Goal: Task Accomplishment & Management: Complete application form

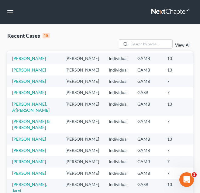
scroll to position [11, 0]
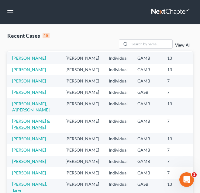
click at [26, 129] on link "[PERSON_NAME] & [PERSON_NAME]" at bounding box center [31, 123] width 38 height 11
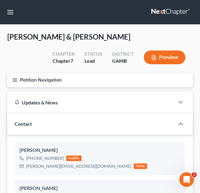
click at [125, 60] on div "GAMB" at bounding box center [123, 60] width 22 height 7
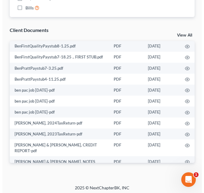
scroll to position [137, 0]
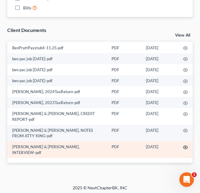
click at [183, 149] on icon "button" at bounding box center [185, 147] width 5 height 5
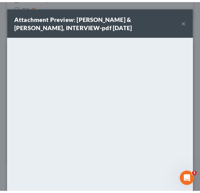
scroll to position [70, 0]
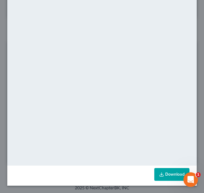
click at [161, 171] on link "Download" at bounding box center [172, 174] width 35 height 13
click at [198, 30] on div "Attachment Preview: [PERSON_NAME] & [PERSON_NAME], INTERVIEW-pdf [DATE] × <obje…" at bounding box center [102, 96] width 204 height 193
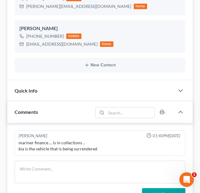
scroll to position [0, 0]
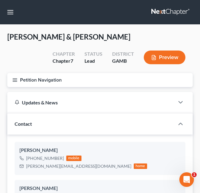
click at [86, 76] on button "Petition Navigation" at bounding box center [99, 80] width 185 height 14
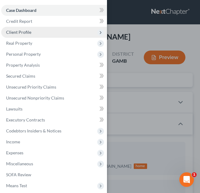
click at [80, 33] on span "Client Profile" at bounding box center [54, 32] width 106 height 11
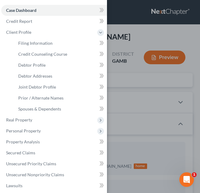
click at [113, 43] on div "Case Dashboard Payments Invoices Payments Payments Credit Report Client Profile" at bounding box center [100, 96] width 200 height 193
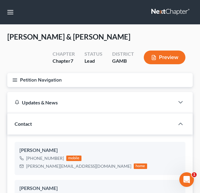
click at [116, 80] on button "Petition Navigation" at bounding box center [99, 80] width 185 height 14
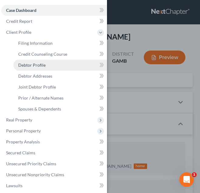
click at [71, 63] on link "Debtor Profile" at bounding box center [60, 65] width 94 height 11
select select "1"
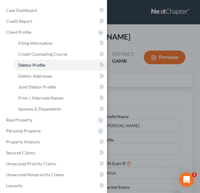
click at [122, 71] on div "Case Dashboard Payments Invoices Payments Payments Credit Report Client Profile" at bounding box center [100, 96] width 200 height 193
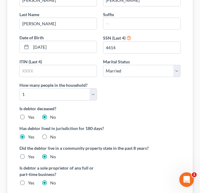
scroll to position [125, 0]
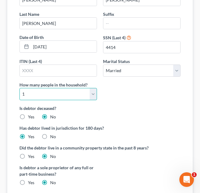
click at [86, 94] on select "Select 1 2 3 4 5 6 7 8 9 10 11 12 13 14 15 16 17 18 19 20" at bounding box center [57, 94] width 77 height 12
select select "2"
click at [19, 88] on select "Select 1 2 3 4 5 6 7 8 9 10 11 12 13 14 15 16 17 18 19 20" at bounding box center [57, 94] width 77 height 12
click at [117, 96] on div "First Name [PERSON_NAME] Middle Name [PERSON_NAME] Last Name [PERSON_NAME] Suff…" at bounding box center [99, 46] width 167 height 117
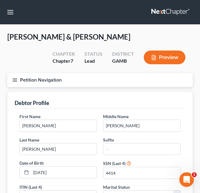
click at [88, 81] on button "Petition Navigation" at bounding box center [99, 80] width 185 height 14
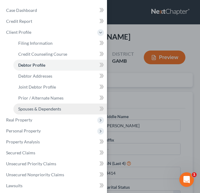
click at [68, 105] on link "Spouses & Dependents" at bounding box center [60, 108] width 94 height 11
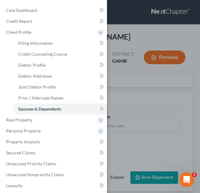
click at [122, 96] on div "Case Dashboard Payments Invoices Payments Payments Credit Report Client Profile" at bounding box center [100, 96] width 200 height 193
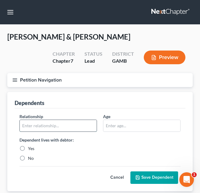
click at [53, 127] on input "text" at bounding box center [58, 126] width 77 height 12
type input "Son"
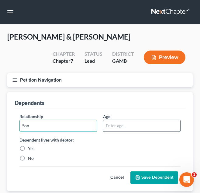
click at [121, 122] on input "text" at bounding box center [141, 126] width 77 height 12
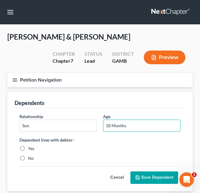
type input "18 Months"
click at [28, 146] on label "Yes" at bounding box center [31, 148] width 6 height 6
click at [30, 146] on input "Yes" at bounding box center [32, 147] width 4 height 4
radio input "true"
click at [146, 172] on button "Save Dependent" at bounding box center [154, 177] width 48 height 13
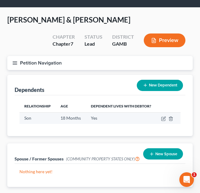
scroll to position [17, 0]
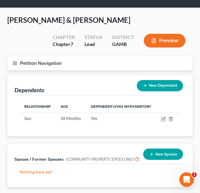
click at [84, 65] on button "Petition Navigation" at bounding box center [99, 63] width 185 height 14
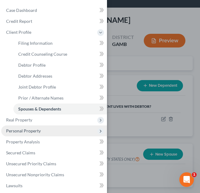
click at [81, 127] on span "Personal Property" at bounding box center [54, 130] width 106 height 11
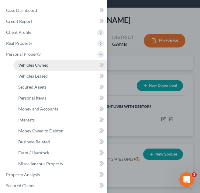
click at [64, 66] on link "Vehicles Owned" at bounding box center [60, 65] width 94 height 11
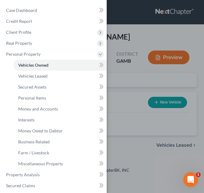
click at [134, 79] on div "Case Dashboard Payments Invoices Payments Payments Credit Report Client Profile" at bounding box center [102, 96] width 204 height 193
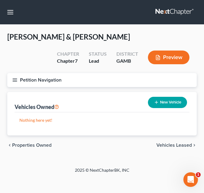
click at [159, 101] on button "New Vehicle" at bounding box center [167, 102] width 39 height 11
select select "0"
select select "2"
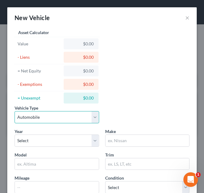
click at [49, 121] on select "Select Automobile Truck Trailer Watercraft Aircraft Motor Home Atv Other Vehicle" at bounding box center [57, 117] width 85 height 12
click at [15, 111] on select "Select Automobile Truck Trailer Watercraft Aircraft Motor Home Atv Other Vehicle" at bounding box center [57, 117] width 85 height 12
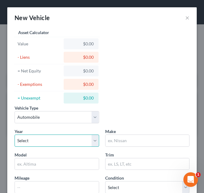
click at [48, 139] on select "Select 2026 2025 2024 2023 2022 2021 2020 2019 2018 2017 2016 2015 2014 2013 20…" at bounding box center [57, 140] width 85 height 12
select select "4"
click at [15, 134] on select "Select 2026 2025 2024 2023 2022 2021 2020 2019 2018 2017 2016 2015 2014 2013 20…" at bounding box center [57, 140] width 85 height 12
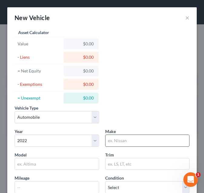
click at [147, 139] on input "text" at bounding box center [148, 141] width 84 height 12
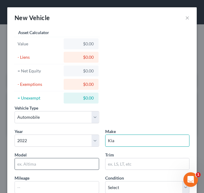
type input "Kia"
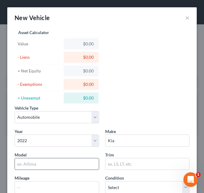
click at [57, 163] on input "text" at bounding box center [57, 164] width 84 height 12
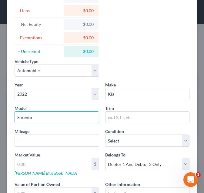
scroll to position [47, 0]
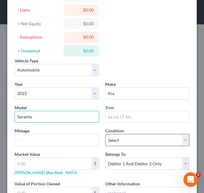
type input "Sorento"
click at [129, 140] on select "Select Excellent Very Good Good Fair Poor" at bounding box center [147, 140] width 85 height 12
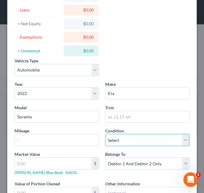
select select "3"
click at [105, 134] on select "Select Excellent Very Good Good Fair Poor" at bounding box center [147, 140] width 85 height 12
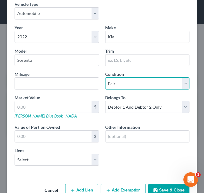
scroll to position [104, 0]
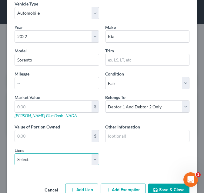
click at [94, 154] on select "Select Navy Fcu - $27,765.00 Kia Fin Am - $24,513.00 Amer Honda - $12,937.00 Sn…" at bounding box center [57, 159] width 85 height 12
select select "0"
click at [15, 153] on select "Select Navy Fcu - $27,765.00 Kia Fin Am - $24,513.00 Amer Honda - $12,937.00 Sn…" at bounding box center [57, 159] width 85 height 12
select select
select select "48"
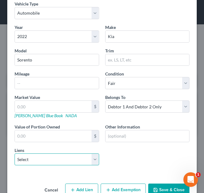
select select "2"
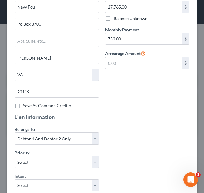
scroll to position [362, 0]
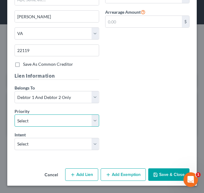
click at [81, 125] on select "Select 1st 2nd 3rd 4th 5th 6th 7th 8th 9th 10th 11th 12th 13th 14th 15th 16th 1…" at bounding box center [57, 120] width 85 height 12
select select "0"
click at [15, 114] on select "Select 1st 2nd 3rd 4th 5th 6th 7th 8th 9th 10th 11th 12th 13th 14th 15th 16th 1…" at bounding box center [57, 120] width 85 height 12
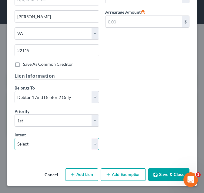
click at [67, 146] on select "Select Surrender Redeem Reaffirm Avoid Other" at bounding box center [57, 144] width 85 height 12
select select "2"
click at [15, 138] on select "Select Surrender Redeem Reaffirm Avoid Other" at bounding box center [57, 144] width 85 height 12
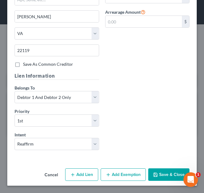
click at [164, 176] on button "Save & Close" at bounding box center [169, 174] width 41 height 13
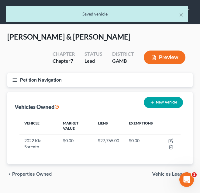
click at [158, 104] on button "New Vehicle" at bounding box center [163, 102] width 39 height 11
select select "0"
select select "2"
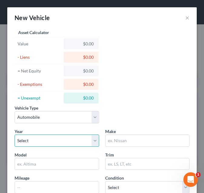
click at [74, 138] on select "Select 2026 2025 2024 2023 2022 2021 2020 2019 2018 2017 2016 2015 2014 2013 20…" at bounding box center [57, 140] width 85 height 12
select select "3"
click at [15, 134] on select "Select 2026 2025 2024 2023 2022 2021 2020 2019 2018 2017 2016 2015 2014 2013 20…" at bounding box center [57, 140] width 85 height 12
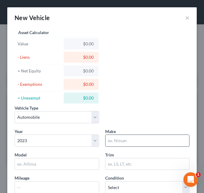
click at [129, 142] on input "text" at bounding box center [148, 141] width 84 height 12
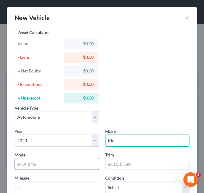
type input "Kia"
click at [24, 163] on input "text" at bounding box center [57, 164] width 84 height 12
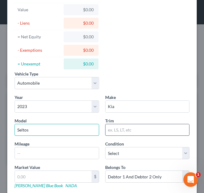
scroll to position [34, 0]
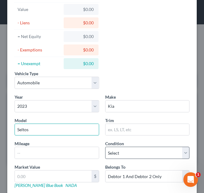
type input "Seltos"
click at [137, 158] on select "Select Excellent Very Good Good Fair Poor" at bounding box center [147, 152] width 85 height 12
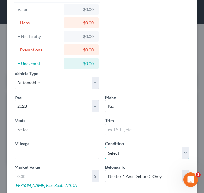
select select "3"
click at [105, 146] on select "Select Excellent Very Good Good Fair Poor" at bounding box center [147, 152] width 85 height 12
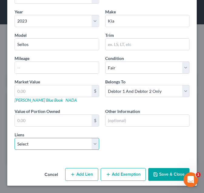
click at [73, 144] on select "Select Kia Fin Am - $24,513.00 Amer Honda - $12,937.00 Snap On Crdt - $11,636.00" at bounding box center [57, 144] width 85 height 12
select select "0"
click at [15, 138] on select "Select Kia Fin Am - $24,513.00 Amer Honda - $12,937.00 Snap On Crdt - $11,636.00" at bounding box center [57, 144] width 85 height 12
select select
select select "4"
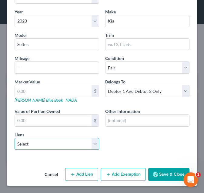
select select "0"
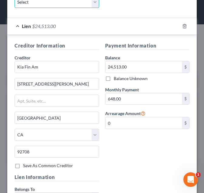
scroll to position [362, 0]
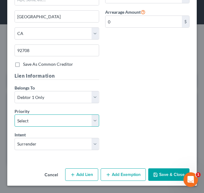
click at [66, 123] on select "Select 1st 2nd 3rd 4th 5th 6th 7th 8th 9th 10th 11th 12th 13th 14th 15th 16th 1…" at bounding box center [57, 120] width 85 height 12
select select "0"
click at [15, 114] on select "Select 1st 2nd 3rd 4th 5th 6th 7th 8th 9th 10th 11th 12th 13th 14th 15th 16th 1…" at bounding box center [57, 120] width 85 height 12
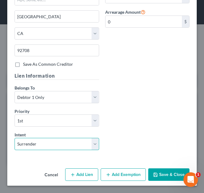
click at [60, 141] on select "Select Surrender Redeem Reaffirm Avoid Other" at bounding box center [57, 144] width 85 height 12
select select "2"
click at [15, 138] on select "Select Surrender Redeem Reaffirm Avoid Other" at bounding box center [57, 144] width 85 height 12
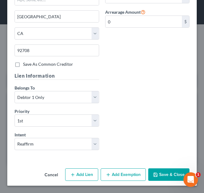
click at [164, 172] on button "Save & Close" at bounding box center [169, 174] width 41 height 13
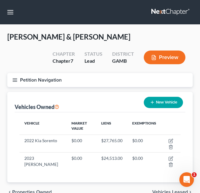
click at [162, 104] on button "New Vehicle" at bounding box center [163, 102] width 39 height 11
select select "0"
select select "2"
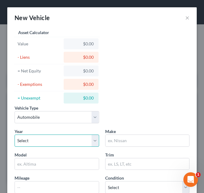
click at [59, 141] on select "Select 2026 2025 2024 2023 2022 2021 2020 2019 2018 2017 2016 2015 2014 2013 20…" at bounding box center [57, 140] width 85 height 12
select select "2"
click at [15, 134] on select "Select 2026 2025 2024 2023 2022 2021 2020 2019 2018 2017 2016 2015 2014 2013 20…" at bounding box center [57, 140] width 85 height 12
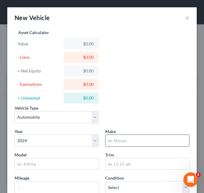
click at [120, 137] on input "text" at bounding box center [148, 141] width 84 height 12
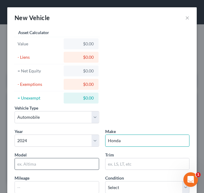
type input "Honda"
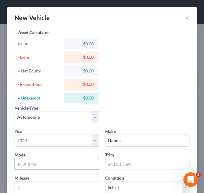
click at [55, 167] on input "text" at bounding box center [57, 164] width 84 height 12
click at [51, 167] on input "text" at bounding box center [57, 164] width 84 height 12
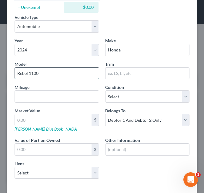
scroll to position [91, 0]
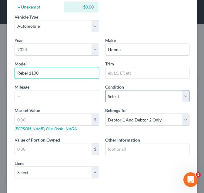
type input "Rebel 1100"
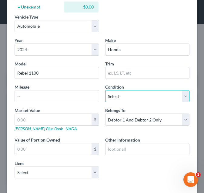
click at [122, 97] on select "Select Excellent Very Good Good Fair Poor" at bounding box center [147, 96] width 85 height 12
select select "3"
click at [105, 90] on select "Select Excellent Very Good Good Fair Poor" at bounding box center [147, 96] width 85 height 12
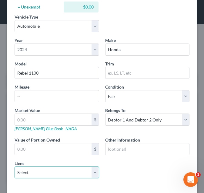
click at [80, 169] on select "Select Amer Honda - $12,937.00 Snap On Crdt - $11,636.00" at bounding box center [57, 172] width 85 height 12
select select "0"
click at [15, 166] on select "Select Amer Honda - $12,937.00 Snap On Crdt - $11,636.00" at bounding box center [57, 172] width 85 height 12
select select
select select "45"
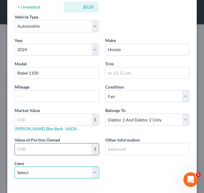
select select "0"
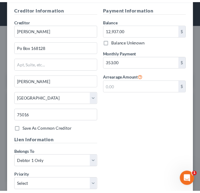
scroll to position [362, 0]
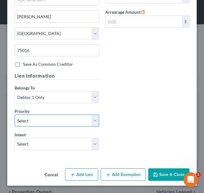
click at [74, 117] on select "Select 1st 2nd 3rd 4th 5th 6th 7th 8th 9th 10th 11th 12th 13th 14th 15th 16th 1…" at bounding box center [57, 120] width 85 height 12
select select "0"
click at [15, 114] on select "Select 1st 2nd 3rd 4th 5th 6th 7th 8th 9th 10th 11th 12th 13th 14th 15th 16th 1…" at bounding box center [57, 120] width 85 height 12
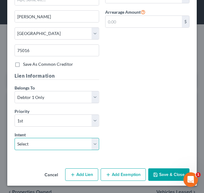
click at [58, 139] on select "Select Surrender Redeem Reaffirm Avoid Other" at bounding box center [57, 144] width 85 height 12
select select "2"
click at [15, 138] on select "Select Surrender Redeem Reaffirm Avoid Other" at bounding box center [57, 144] width 85 height 12
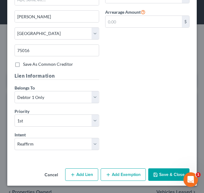
click at [171, 174] on button "Save & Close" at bounding box center [169, 174] width 41 height 13
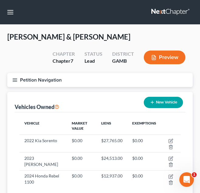
scroll to position [50, 0]
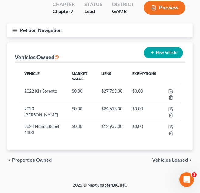
click at [88, 26] on button "Petition Navigation" at bounding box center [99, 30] width 185 height 14
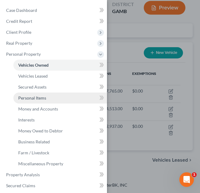
click at [62, 98] on link "Personal Items" at bounding box center [60, 97] width 94 height 11
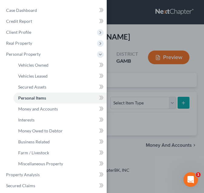
click at [138, 90] on div "Case Dashboard Payments Invoices Payments Payments Credit Report Client Profile" at bounding box center [102, 96] width 204 height 193
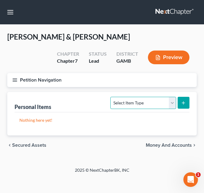
click at [135, 104] on select "Select Item Type Clothing Collectibles Of Value Electronics Firearms Household …" at bounding box center [144, 103] width 66 height 12
select select "clothing"
click at [111, 97] on select "Select Item Type Clothing Collectibles Of Value Electronics Firearms Household …" at bounding box center [144, 103] width 66 height 12
click at [178, 103] on button "submit" at bounding box center [184, 103] width 12 height 12
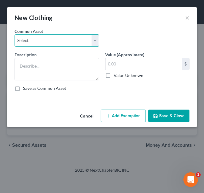
click at [63, 37] on select "Select Debtor's Clothing Debtor's Clothing" at bounding box center [57, 40] width 85 height 12
select select "0"
click at [15, 34] on select "Select Debtor's Clothing Debtor's Clothing" at bounding box center [57, 40] width 85 height 12
type textarea "Debtor's Clothing"
type input "200.00"
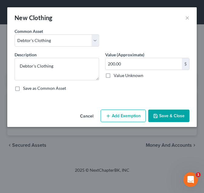
click at [114, 110] on button "Add Exemption" at bounding box center [123, 115] width 45 height 13
select select "2"
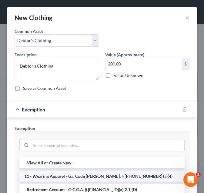
click at [88, 177] on li "11 - Wearing Apparel - Ga. Code [PERSON_NAME]. § [PHONE_NUMBER] (a)(4)" at bounding box center [102, 175] width 166 height 11
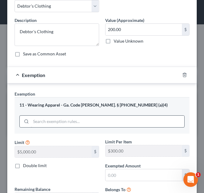
scroll to position [36, 0]
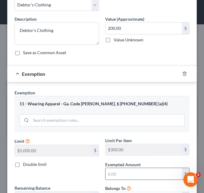
click at [117, 175] on input "text" at bounding box center [144, 174] width 77 height 12
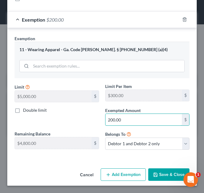
type input "200.00"
click at [159, 174] on button "Save & Close" at bounding box center [169, 174] width 41 height 13
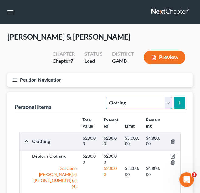
click at [140, 103] on select "Select Item Type Clothing Collectibles Of Value Electronics Firearms Household …" at bounding box center [139, 103] width 66 height 12
select select "electronics"
click at [107, 97] on select "Select Item Type Clothing Collectibles Of Value Electronics Firearms Household …" at bounding box center [139, 103] width 66 height 12
click at [176, 106] on button "submit" at bounding box center [179, 103] width 12 height 12
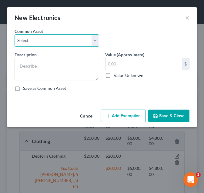
click at [87, 42] on select "Select Debtor's TV and Computer Debtor's TV and Computer Debtor's TV and Comput…" at bounding box center [57, 40] width 85 height 12
select select "1"
click at [15, 34] on select "Select Debtor's TV and Computer Debtor's TV and Computer Debtor's TV and Comput…" at bounding box center [57, 40] width 85 height 12
type textarea "Debtor's TV and Computer"
type input "500.00"
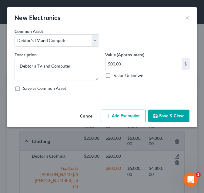
click at [110, 117] on icon "button" at bounding box center [108, 115] width 5 height 5
select select "2"
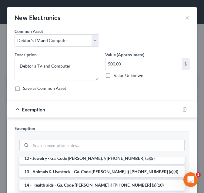
scroll to position [93, 0]
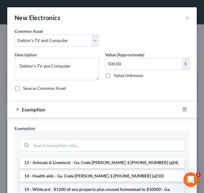
click at [75, 183] on li "14 - Wildcard - $1200 of any property plus unused homestead to $10000 - Ga. Cod…" at bounding box center [102, 191] width 166 height 17
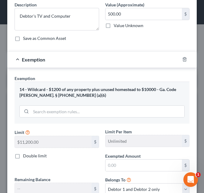
scroll to position [50, 0]
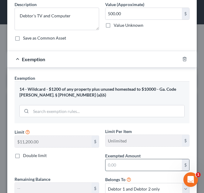
click at [120, 168] on input "text" at bounding box center [144, 165] width 77 height 12
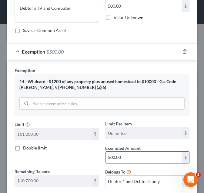
scroll to position [95, 0]
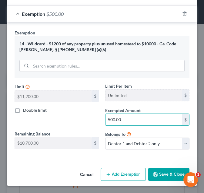
type input "500.00"
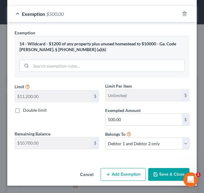
click at [154, 177] on button "Save & Close" at bounding box center [169, 174] width 41 height 13
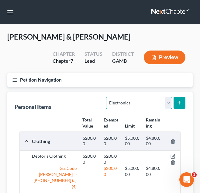
click at [140, 105] on select "Select Item Type Clothing Collectibles Of Value Electronics Firearms Household …" at bounding box center [139, 103] width 66 height 12
select select "household_goods"
click at [107, 97] on select "Select Item Type Clothing Collectibles Of Value Electronics Firearms Household …" at bounding box center [139, 103] width 66 height 12
click at [175, 101] on button "submit" at bounding box center [179, 103] width 12 height 12
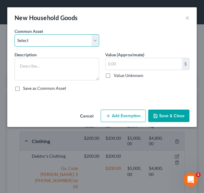
click at [73, 38] on select "Select Debtor's Furniture Debtor's Furniture" at bounding box center [57, 40] width 85 height 12
select select "1"
click at [15, 34] on select "Select Debtor's Furniture Debtor's Furniture" at bounding box center [57, 40] width 85 height 12
type textarea "Debtor's Furniture"
type input "3,500.00"
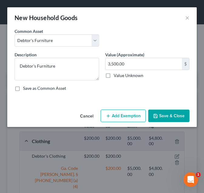
click at [116, 114] on button "Add Exemption" at bounding box center [123, 115] width 45 height 13
select select "2"
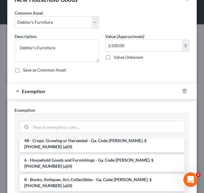
scroll to position [64, 0]
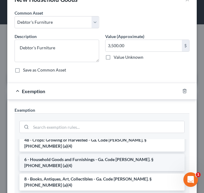
click at [79, 154] on li "6 - Household Goods and Furnishings - Ga. Code [PERSON_NAME]. § [PHONE_NUMBER] …" at bounding box center [102, 162] width 166 height 17
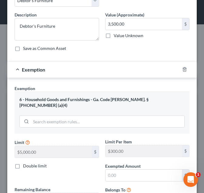
scroll to position [40, 0]
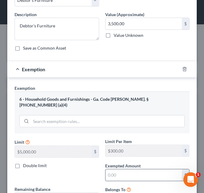
click at [124, 173] on input "text" at bounding box center [144, 175] width 77 height 12
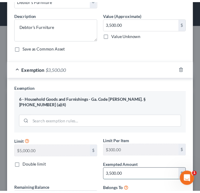
scroll to position [90, 0]
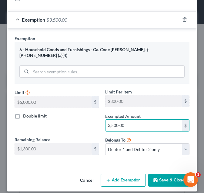
type input "3,500.00"
click at [153, 173] on button "Save & Close" at bounding box center [169, 179] width 41 height 13
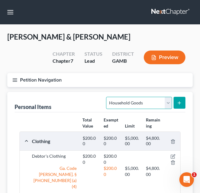
click at [138, 107] on select "Select Item Type Clothing Collectibles Of Value Electronics Firearms Household …" at bounding box center [139, 103] width 66 height 12
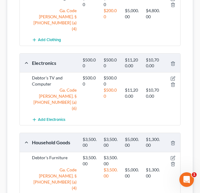
scroll to position [190, 0]
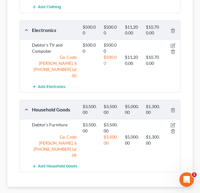
click at [170, 192] on span "Money and Accounts" at bounding box center [165, 196] width 46 height 5
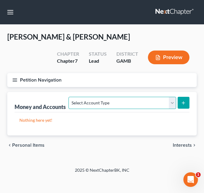
click at [157, 101] on select "Select Account Type Brokerage Cash on Hand Certificates of Deposit Checking Acc…" at bounding box center [123, 103] width 108 height 12
click at [133, 101] on select "Select Account Type Brokerage Cash on Hand Certificates of Deposit Checking Acc…" at bounding box center [123, 103] width 108 height 12
select select "checking"
click at [70, 97] on select "Select Account Type Brokerage Cash on Hand Certificates of Deposit Checking Acc…" at bounding box center [123, 103] width 108 height 12
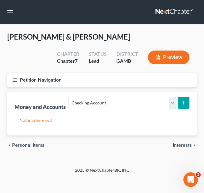
click at [184, 98] on button "submit" at bounding box center [184, 103] width 12 height 12
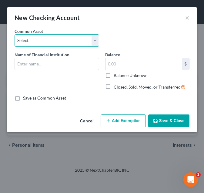
click at [65, 38] on select "Select USAA Bank Cadence Bank Colony Bank Chase Bank [US_STATE]’s Own Credit Un…" at bounding box center [57, 40] width 85 height 12
select select "9"
click at [15, 34] on select "Select USAA Bank Cadence Bank Colony Bank Chase Bank [US_STATE]’s Own Credit Un…" at bounding box center [57, 40] width 85 height 12
type input "Navy Federal Credit Union"
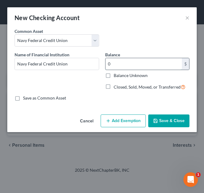
click at [135, 63] on input "0" at bounding box center [144, 64] width 77 height 12
type input "6.00"
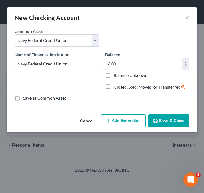
click at [124, 123] on button "Add Exemption" at bounding box center [123, 120] width 45 height 13
select select "2"
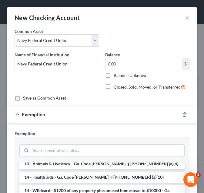
scroll to position [97, 0]
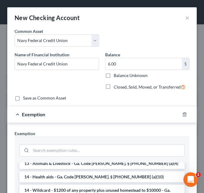
click at [73, 184] on li "14 - Wildcard - $1200 of any property plus unused homestead to $10000 - Ga. Cod…" at bounding box center [102, 192] width 166 height 17
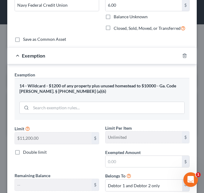
scroll to position [59, 0]
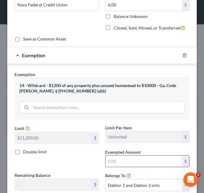
click at [115, 159] on input "text" at bounding box center [144, 161] width 77 height 12
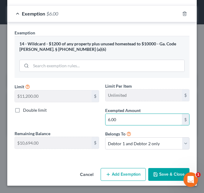
type input "6.00"
click at [166, 168] on button "Save & Close" at bounding box center [169, 174] width 41 height 13
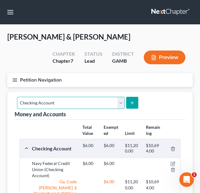
click at [106, 102] on select "Select Account Type Brokerage Cash on Hand Certificates of Deposit Checking Acc…" at bounding box center [71, 103] width 108 height 12
select select "savings"
click at [17, 97] on select "Select Account Type Brokerage Cash on Hand Certificates of Deposit Checking Acc…" at bounding box center [71, 103] width 108 height 12
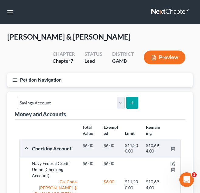
click at [131, 105] on button "submit" at bounding box center [132, 103] width 12 height 12
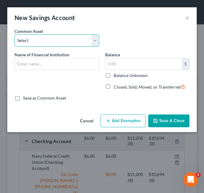
click at [62, 44] on select "Select Cadence Bank Chase Bank Bank of America [US_STATE]’s Own Credit Union [U…" at bounding box center [57, 40] width 85 height 12
select select "7"
click at [15, 34] on select "Select Cadence Bank Chase Bank Bank of America [US_STATE]’s Own Credit Union [U…" at bounding box center [57, 40] width 85 height 12
type input "Navy Federal Credit Union"
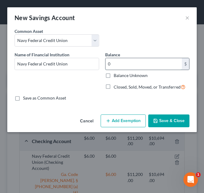
click at [134, 67] on input "0" at bounding box center [144, 64] width 77 height 12
type input "0.45"
click at [123, 122] on button "Add Exemption" at bounding box center [123, 120] width 45 height 13
select select "2"
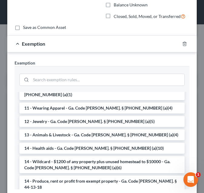
scroll to position [56, 0]
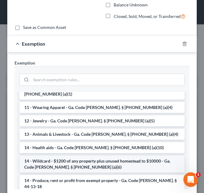
click at [106, 155] on li "14 - Wildcard - $1200 of any property plus unused homestead to $10000 - Ga. Cod…" at bounding box center [102, 163] width 166 height 17
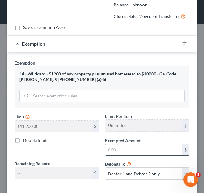
click at [109, 150] on input "text" at bounding box center [144, 150] width 77 height 12
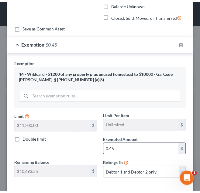
scroll to position [101, 0]
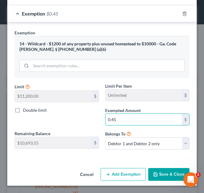
type input "0.45"
click at [169, 173] on button "Save & Close" at bounding box center [169, 174] width 41 height 13
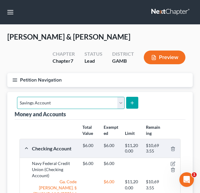
click at [92, 101] on select "Select Account Type Brokerage Cash on Hand Certificates of Deposit Checking Acc…" at bounding box center [71, 103] width 108 height 12
select select "checking"
click at [17, 97] on select "Select Account Type Brokerage Cash on Hand Certificates of Deposit Checking Acc…" at bounding box center [71, 103] width 108 height 12
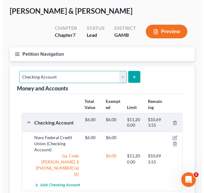
scroll to position [21, 0]
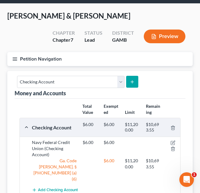
click at [132, 84] on button "submit" at bounding box center [132, 82] width 12 height 12
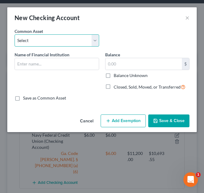
click at [61, 36] on select "Select USAA Bank Cadence Bank Colony Bank Chase Bank [US_STATE]’s Own Credit Un…" at bounding box center [57, 40] width 85 height 12
select select "8"
click at [15, 34] on select "Select USAA Bank Cadence Bank Colony Bank Chase Bank [US_STATE]’s Own Credit Un…" at bounding box center [57, 40] width 85 height 12
type input "Robins Federal Credit Union"
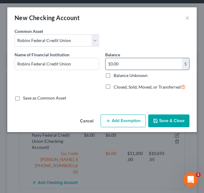
click at [142, 64] on input "10.00" at bounding box center [144, 64] width 77 height 12
type input "52.26"
click at [133, 116] on button "Add Exemption" at bounding box center [123, 120] width 45 height 13
select select "2"
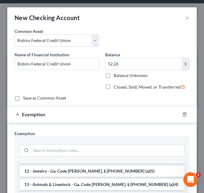
scroll to position [59, 0]
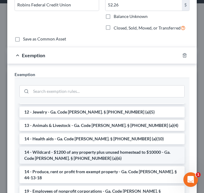
click at [99, 146] on li "14 - Wildcard - $1200 of any property plus unused homestead to $10000 - Ga. Cod…" at bounding box center [102, 154] width 166 height 17
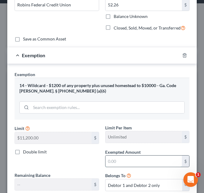
click at [122, 159] on input "text" at bounding box center [144, 161] width 77 height 12
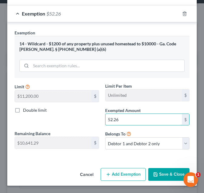
type input "52.26"
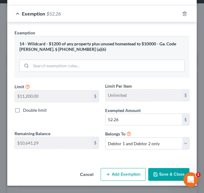
click at [163, 176] on button "Save & Close" at bounding box center [169, 174] width 41 height 13
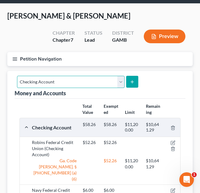
click at [103, 84] on select "Select Account Type Brokerage Cash on Hand Certificates of Deposit Checking Acc…" at bounding box center [71, 82] width 108 height 12
select select "savings"
click at [17, 76] on select "Select Account Type Brokerage Cash on Hand Certificates of Deposit Checking Acc…" at bounding box center [71, 82] width 108 height 12
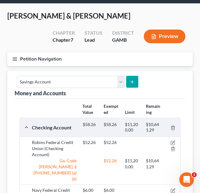
click at [130, 79] on icon "submit" at bounding box center [132, 81] width 5 height 5
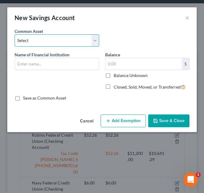
click at [58, 44] on select "Select Cadence Bank Chase Bank Bank of America [US_STATE]’s Own Credit Union [U…" at bounding box center [57, 40] width 85 height 12
select select "5"
click at [15, 34] on select "Select Cadence Bank Chase Bank Bank of America [US_STATE]’s Own Credit Union [U…" at bounding box center [57, 40] width 85 height 12
type input "Robins Federal Credit Union"
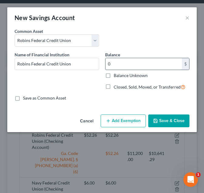
click at [122, 64] on input "0" at bounding box center [144, 64] width 77 height 12
type input "25.00"
click at [128, 121] on button "Add Exemption" at bounding box center [123, 120] width 45 height 13
select select "2"
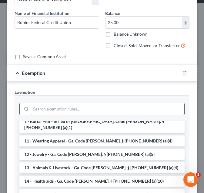
scroll to position [66, 0]
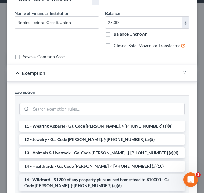
click at [112, 174] on li "14 - Wildcard - $1200 of any property plus unused homestead to $10000 - Ga. Cod…" at bounding box center [102, 182] width 166 height 17
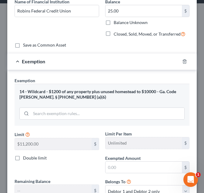
scroll to position [53, 0]
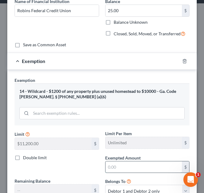
click at [113, 171] on input "text" at bounding box center [144, 167] width 77 height 12
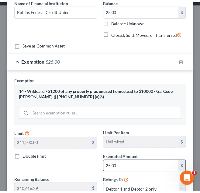
scroll to position [101, 0]
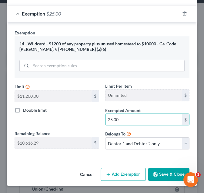
type input "25.00"
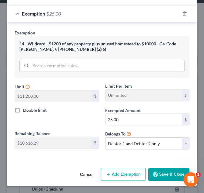
click at [166, 172] on button "Save & Close" at bounding box center [169, 174] width 41 height 13
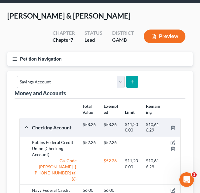
click at [139, 57] on button "Petition Navigation" at bounding box center [99, 59] width 185 height 14
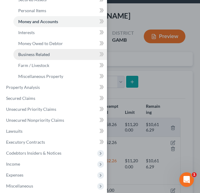
scroll to position [119, 0]
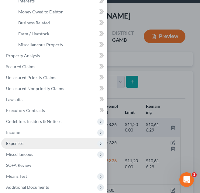
click at [54, 142] on span "Expenses" at bounding box center [54, 143] width 106 height 11
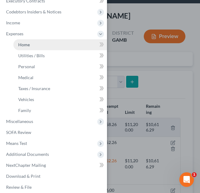
click at [49, 44] on link "Home" at bounding box center [60, 44] width 94 height 11
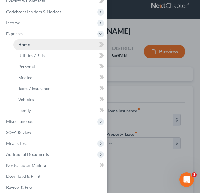
type input "0.00"
radio input "true"
type input "0.00"
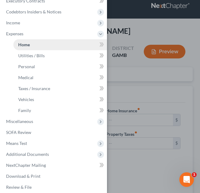
type input "0.00"
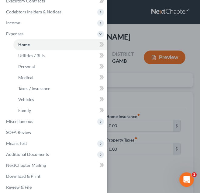
click at [133, 75] on div "Case Dashboard Payments Invoices Payments Payments Credit Report Client Profile" at bounding box center [100, 96] width 200 height 193
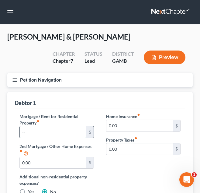
click at [77, 134] on input "text" at bounding box center [53, 132] width 67 height 12
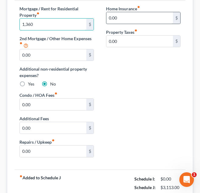
scroll to position [162, 0]
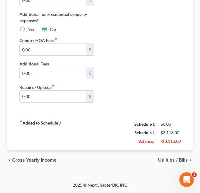
type input "1,360"
click at [166, 162] on span "Utilities / Bills" at bounding box center [173, 159] width 30 height 5
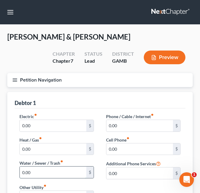
click at [57, 170] on input "0.00" at bounding box center [53, 172] width 67 height 12
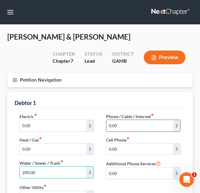
type input "200.00"
click at [155, 126] on input "0.00" at bounding box center [139, 126] width 67 height 12
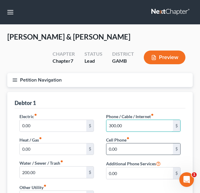
type input "300.00"
click at [134, 148] on input "0.00" at bounding box center [139, 149] width 67 height 12
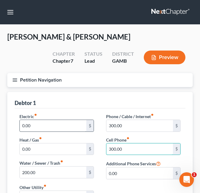
type input "300.00"
click at [60, 123] on input "0.00" at bounding box center [53, 126] width 67 height 12
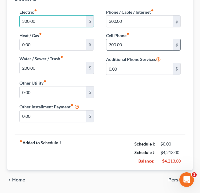
scroll to position [124, 0]
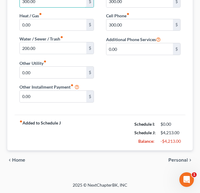
type input "300.00"
click at [176, 162] on span "Personal" at bounding box center [177, 159] width 19 height 5
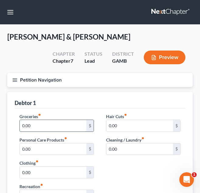
click at [65, 122] on input "0.00" at bounding box center [53, 126] width 67 height 12
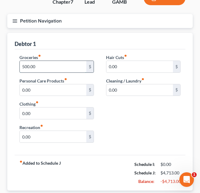
scroll to position [99, 0]
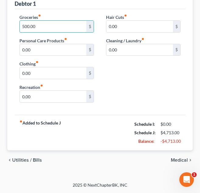
type input "500.00"
click at [180, 161] on span "Medical" at bounding box center [179, 159] width 17 height 5
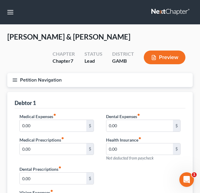
scroll to position [105, 0]
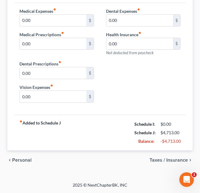
click at [176, 158] on span "Taxes / Insurance" at bounding box center [168, 159] width 38 height 5
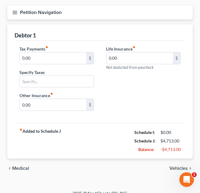
scroll to position [76, 0]
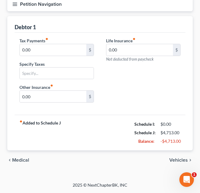
click at [177, 159] on span "Vehicles" at bounding box center [178, 159] width 19 height 5
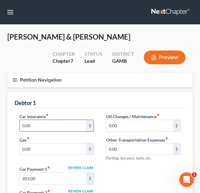
click at [71, 126] on input "0.00" at bounding box center [53, 126] width 67 height 12
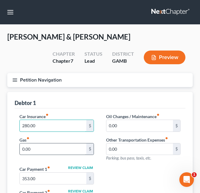
type input "280.00"
click at [50, 151] on input "0.00" at bounding box center [53, 149] width 67 height 12
type input "4"
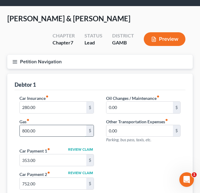
scroll to position [19, 0]
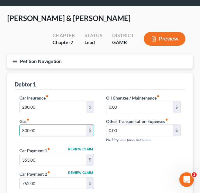
type input "800.00"
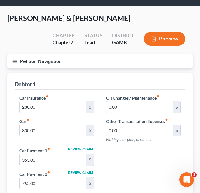
click at [44, 65] on button "Petition Navigation" at bounding box center [99, 61] width 185 height 14
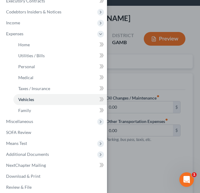
scroll to position [0, 0]
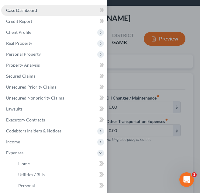
click at [38, 7] on link "Case Dashboard" at bounding box center [54, 10] width 106 height 11
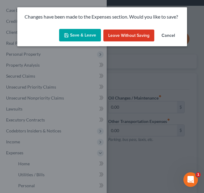
click at [80, 34] on button "Save & Leave" at bounding box center [80, 35] width 42 height 13
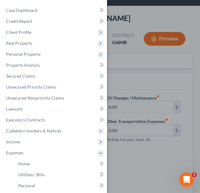
click at [120, 46] on div at bounding box center [100, 96] width 200 height 193
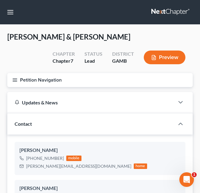
click at [115, 81] on button "Petition Navigation" at bounding box center [99, 80] width 185 height 14
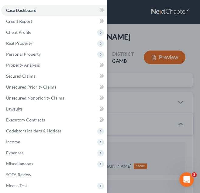
click at [129, 49] on div "Case Dashboard Payments Invoices Payments Payments Credit Report Client Profile" at bounding box center [100, 96] width 200 height 193
